Goal: Transaction & Acquisition: Obtain resource

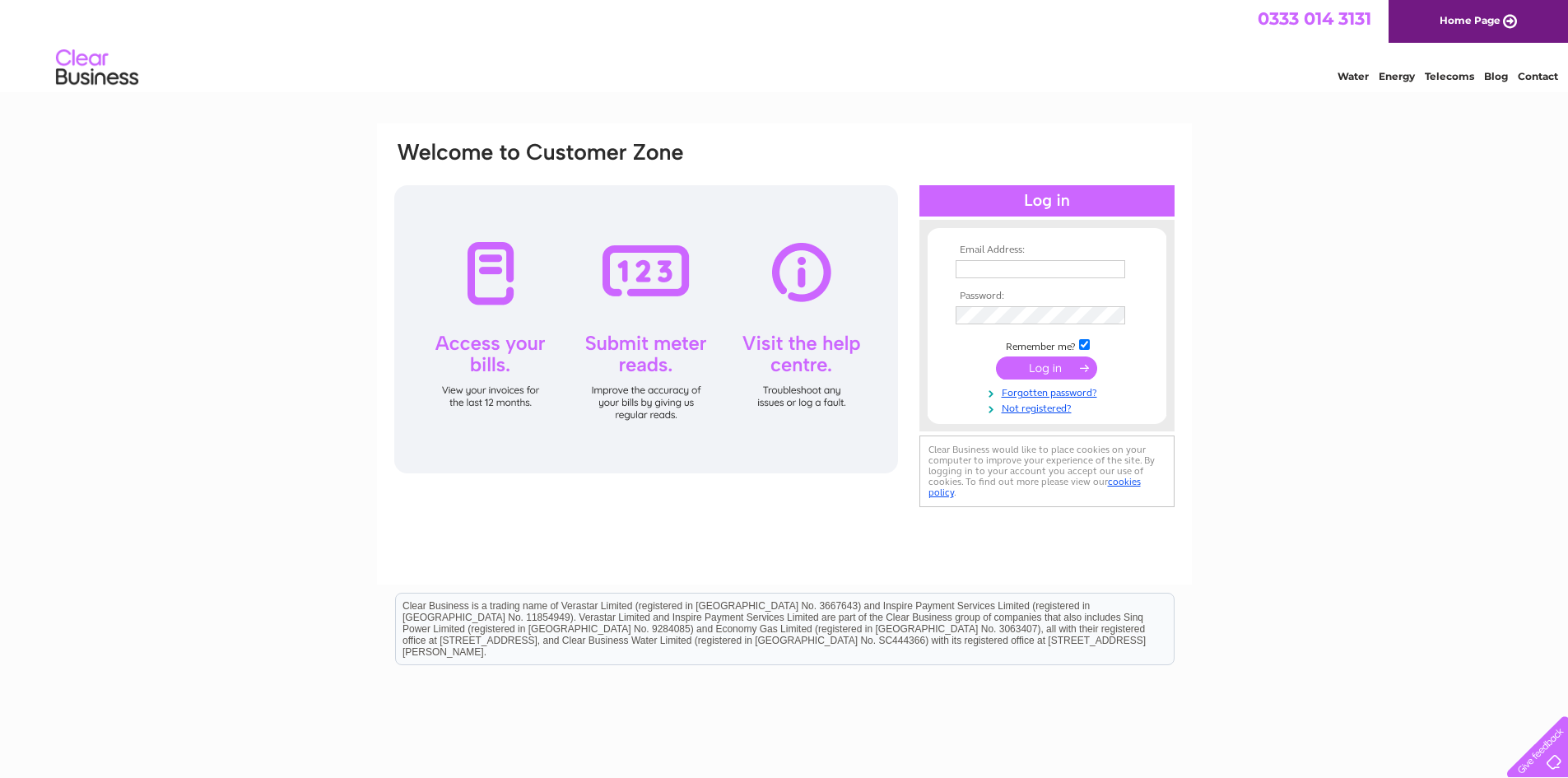
click at [968, 269] on input "text" at bounding box center [1040, 269] width 169 height 18
type input "[EMAIL_ADDRESS][DOMAIN_NAME]"
click at [1046, 367] on input "submit" at bounding box center [1047, 367] width 101 height 23
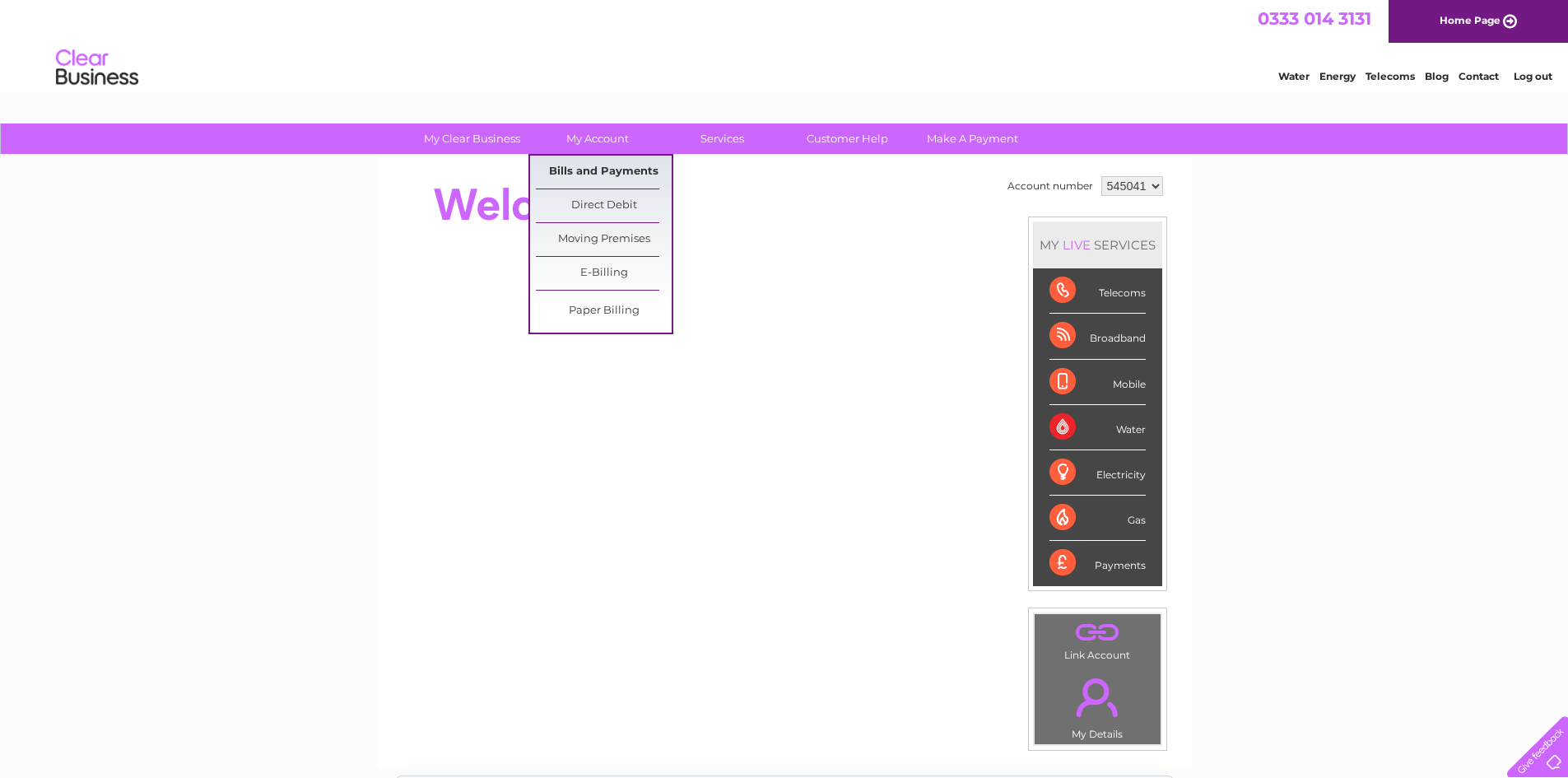
click at [612, 161] on link "Bills and Payments" at bounding box center [603, 171] width 135 height 33
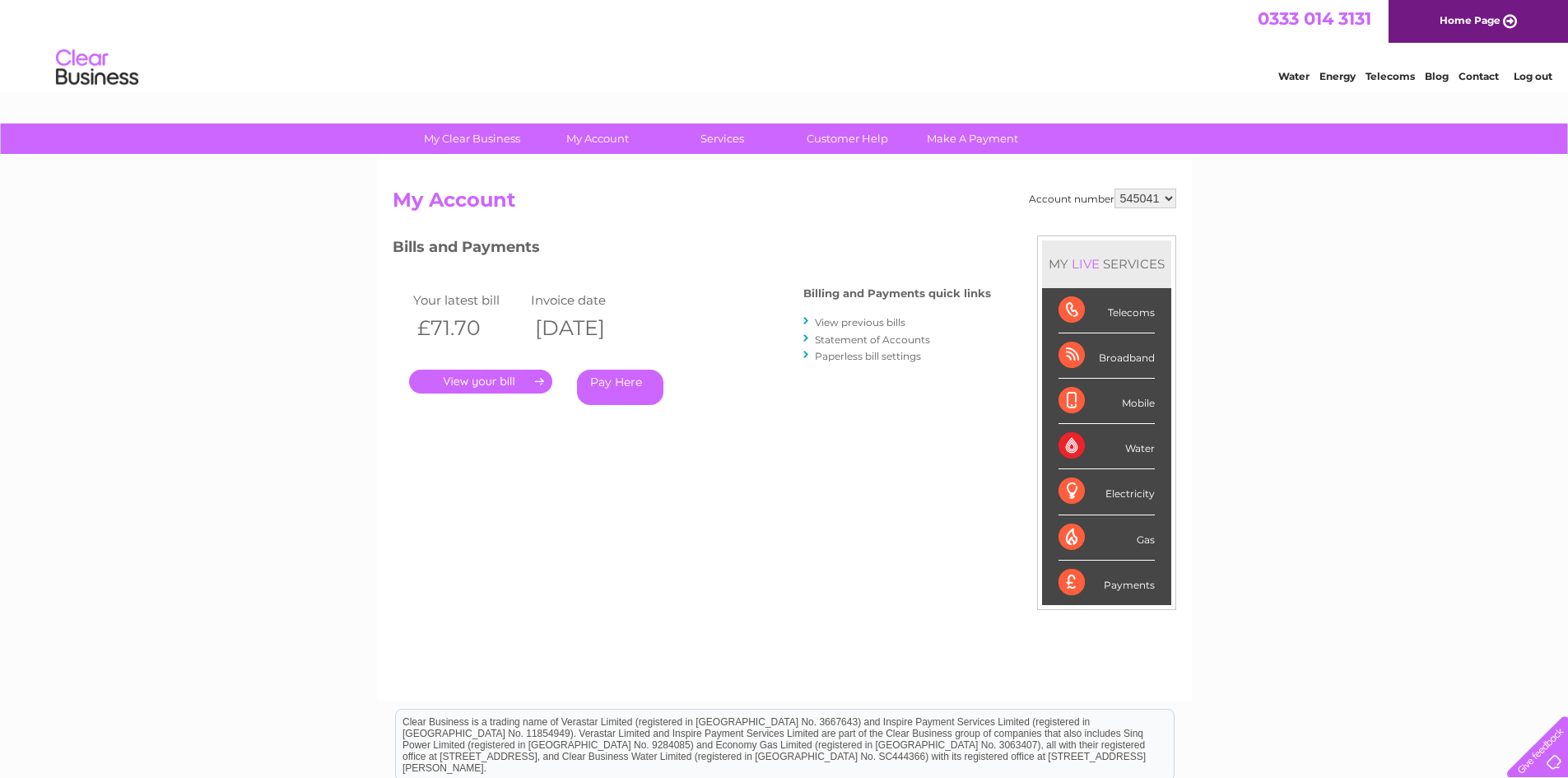
click at [483, 378] on link "." at bounding box center [481, 381] width 143 height 24
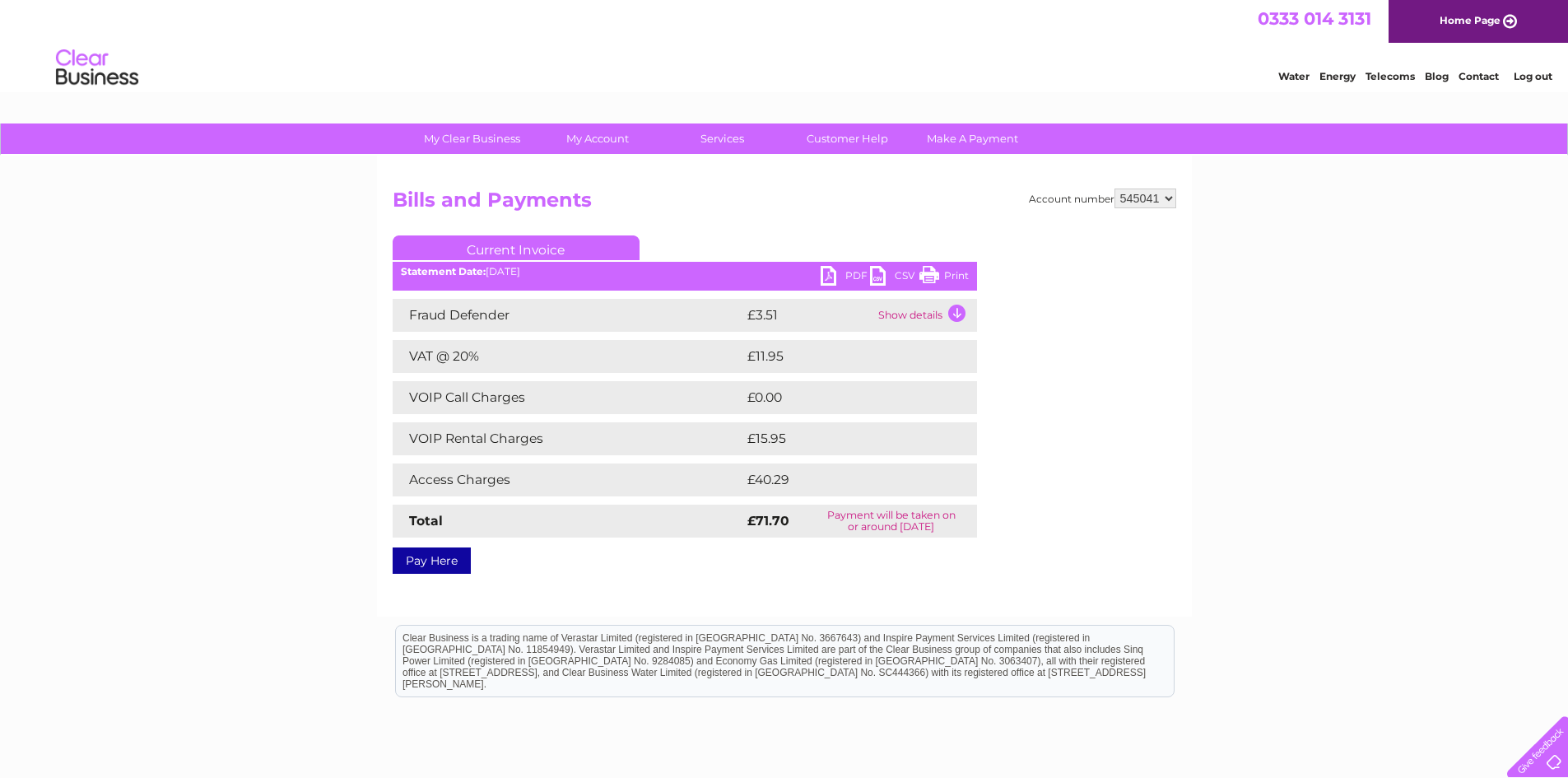
click at [833, 279] on link "PDF" at bounding box center [846, 278] width 50 height 24
click at [1531, 73] on link "Log out" at bounding box center [1532, 76] width 39 height 12
